Goal: Task Accomplishment & Management: Manage account settings

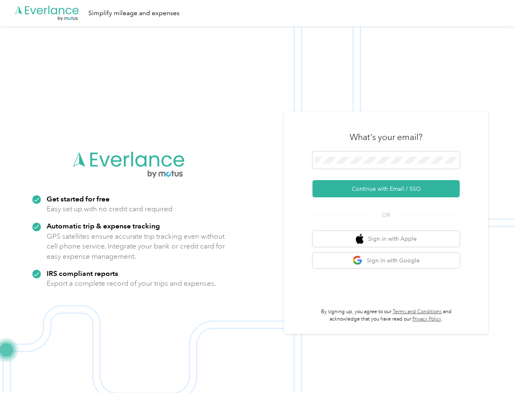
click at [260, 196] on img at bounding box center [257, 222] width 515 height 393
click at [260, 13] on div ".cls-1 { fill: #00adee; } .cls-2 { fill: #fff; } .cls-3 { fill: #707372; } .cls…" at bounding box center [257, 13] width 515 height 26
click at [390, 189] on button "Continue with Email / SSO" at bounding box center [386, 188] width 147 height 17
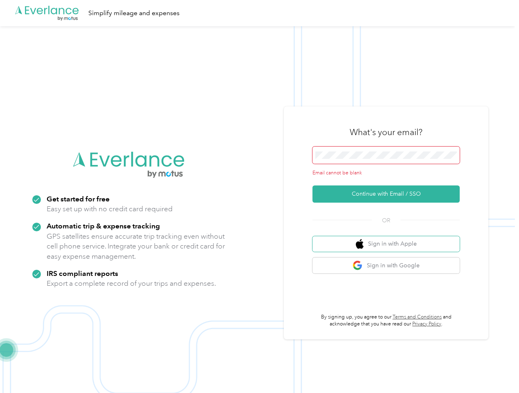
click at [390, 239] on button "Sign in with Apple" at bounding box center [386, 244] width 147 height 16
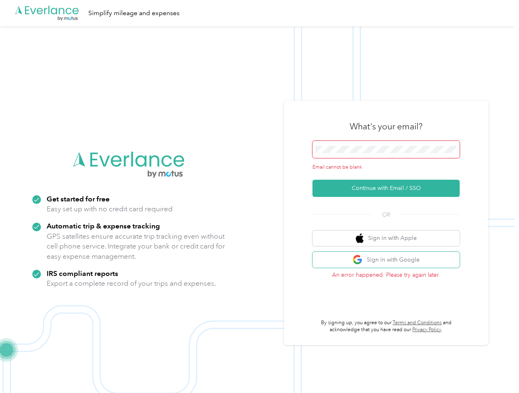
click at [390, 260] on button "Sign in with Google" at bounding box center [386, 260] width 147 height 16
